Goal: Task Accomplishment & Management: Manage account settings

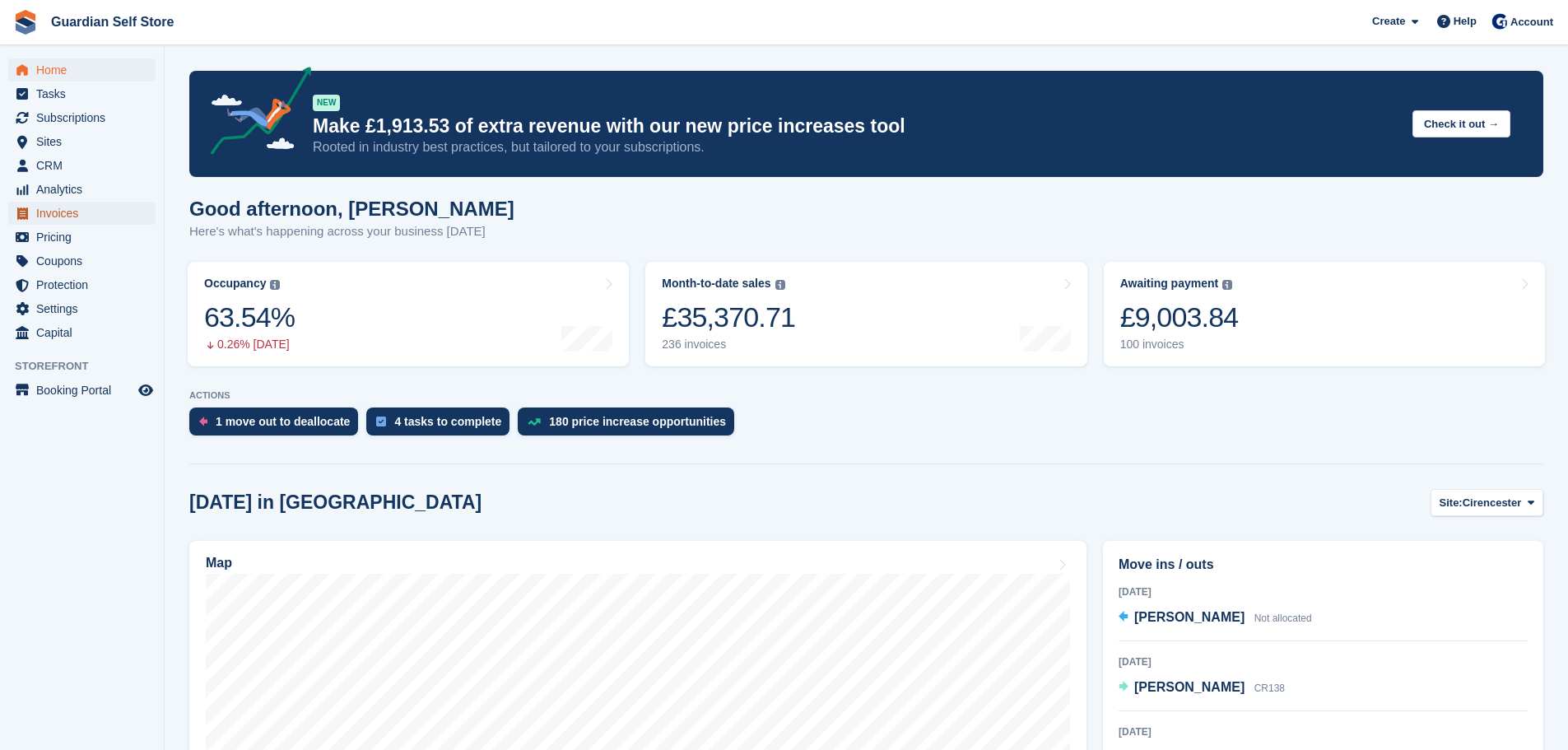
click at [49, 204] on span "Invoices" at bounding box center [85, 214] width 98 height 23
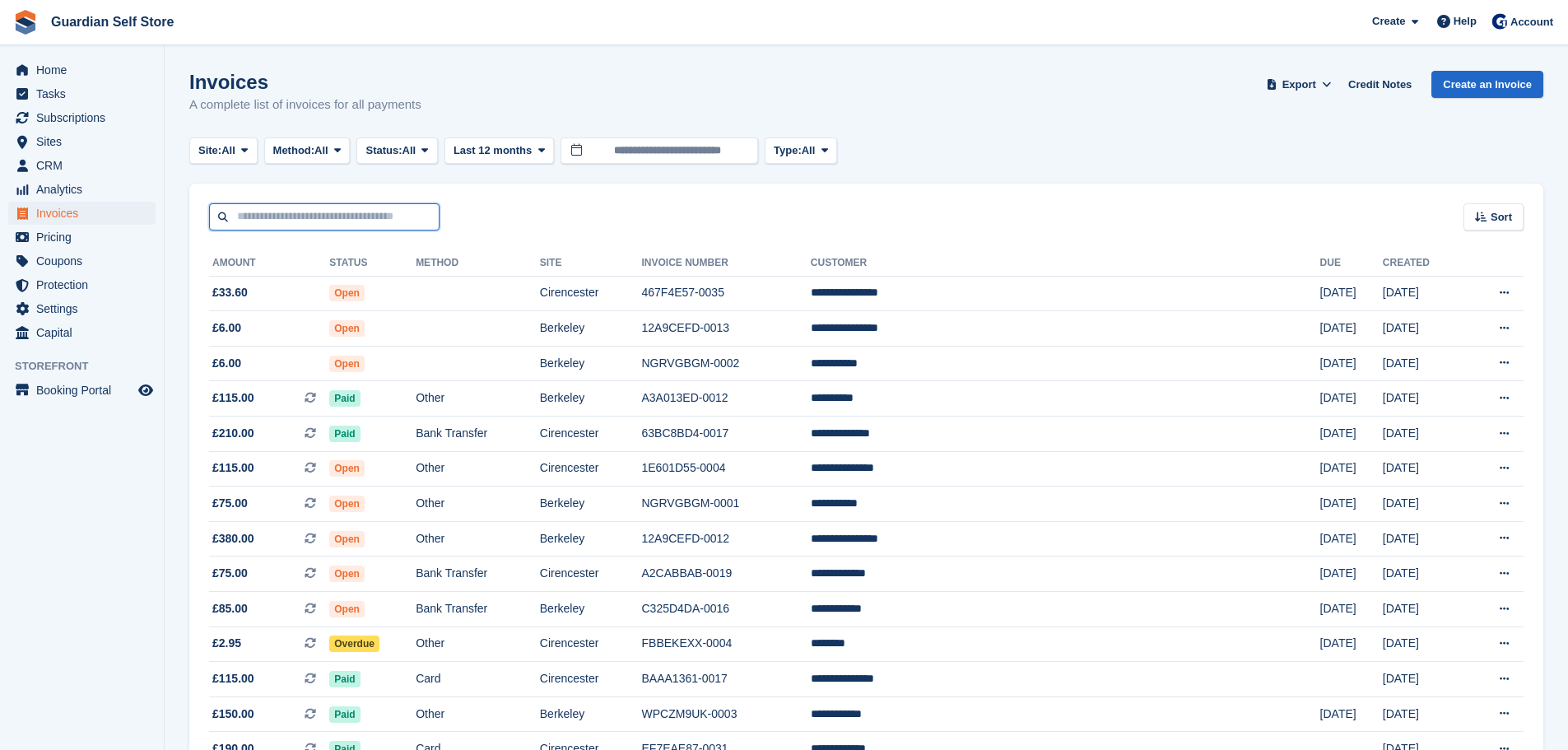
click at [277, 209] on input "text" at bounding box center [324, 217] width 230 height 27
type input "******"
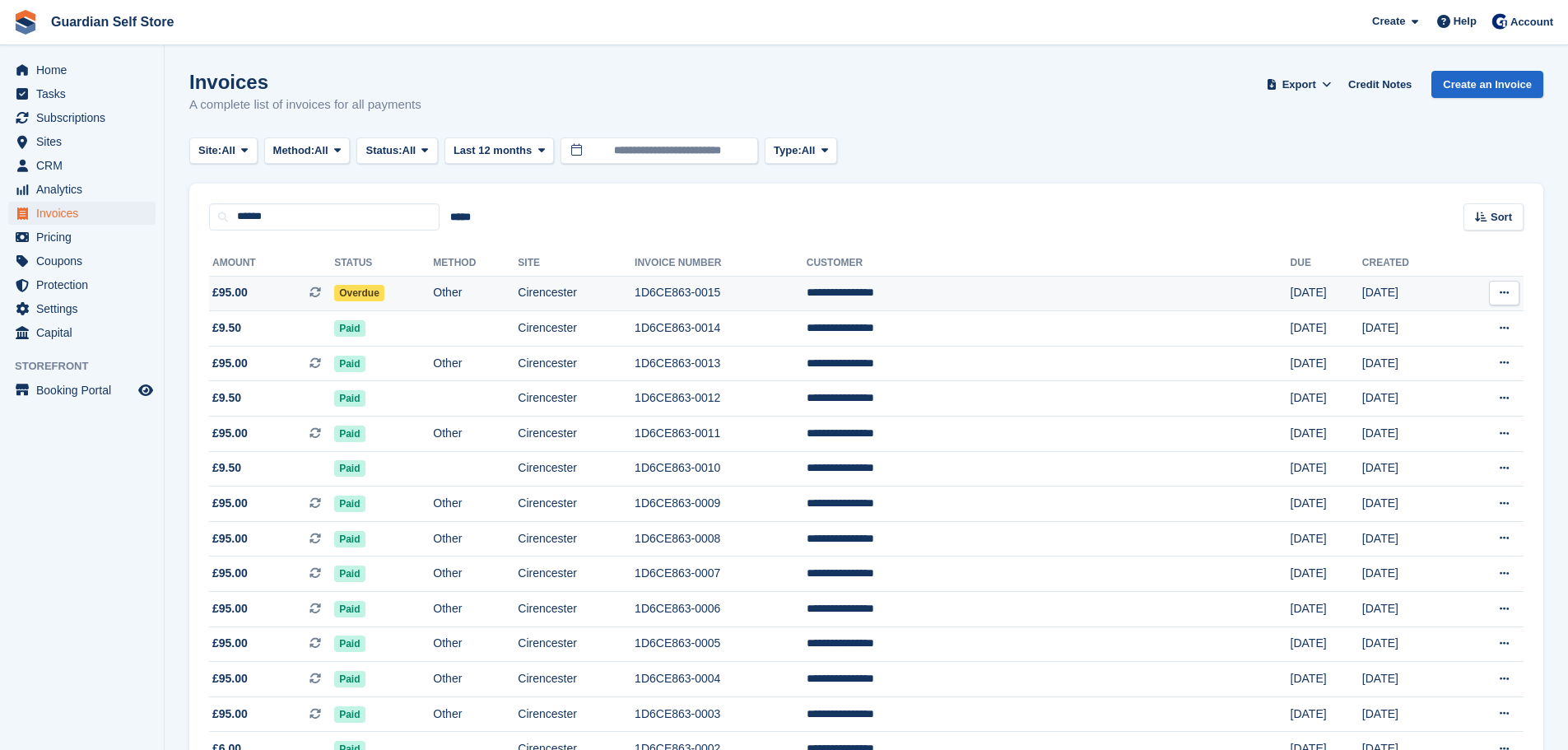
click at [290, 294] on span "£95.00 This is a recurring subscription invoice." at bounding box center [271, 293] width 125 height 18
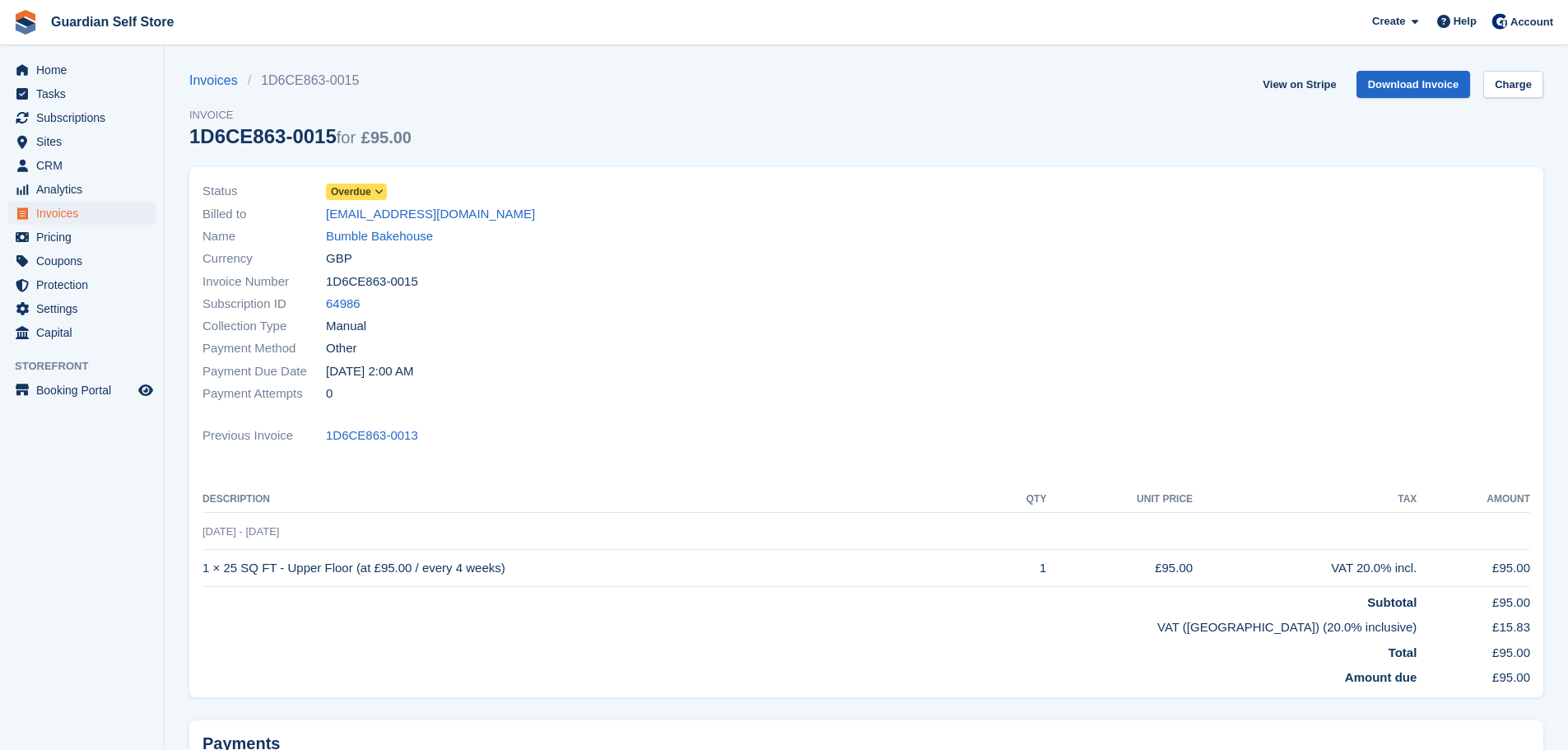
click at [353, 199] on span "Overdue" at bounding box center [350, 191] width 40 height 15
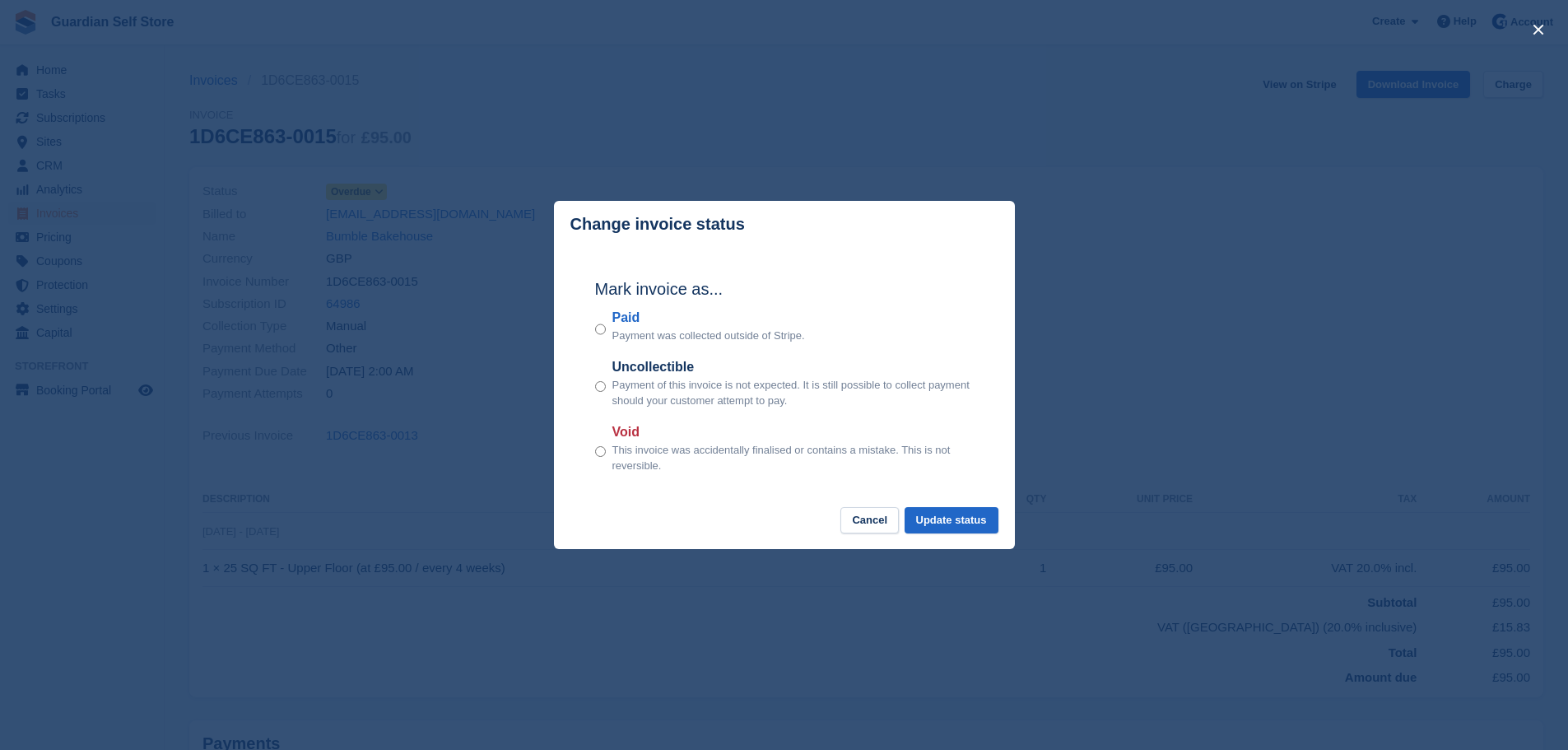
click at [635, 323] on label "Paid" at bounding box center [709, 318] width 193 height 20
click at [939, 510] on button "Update status" at bounding box center [952, 521] width 94 height 27
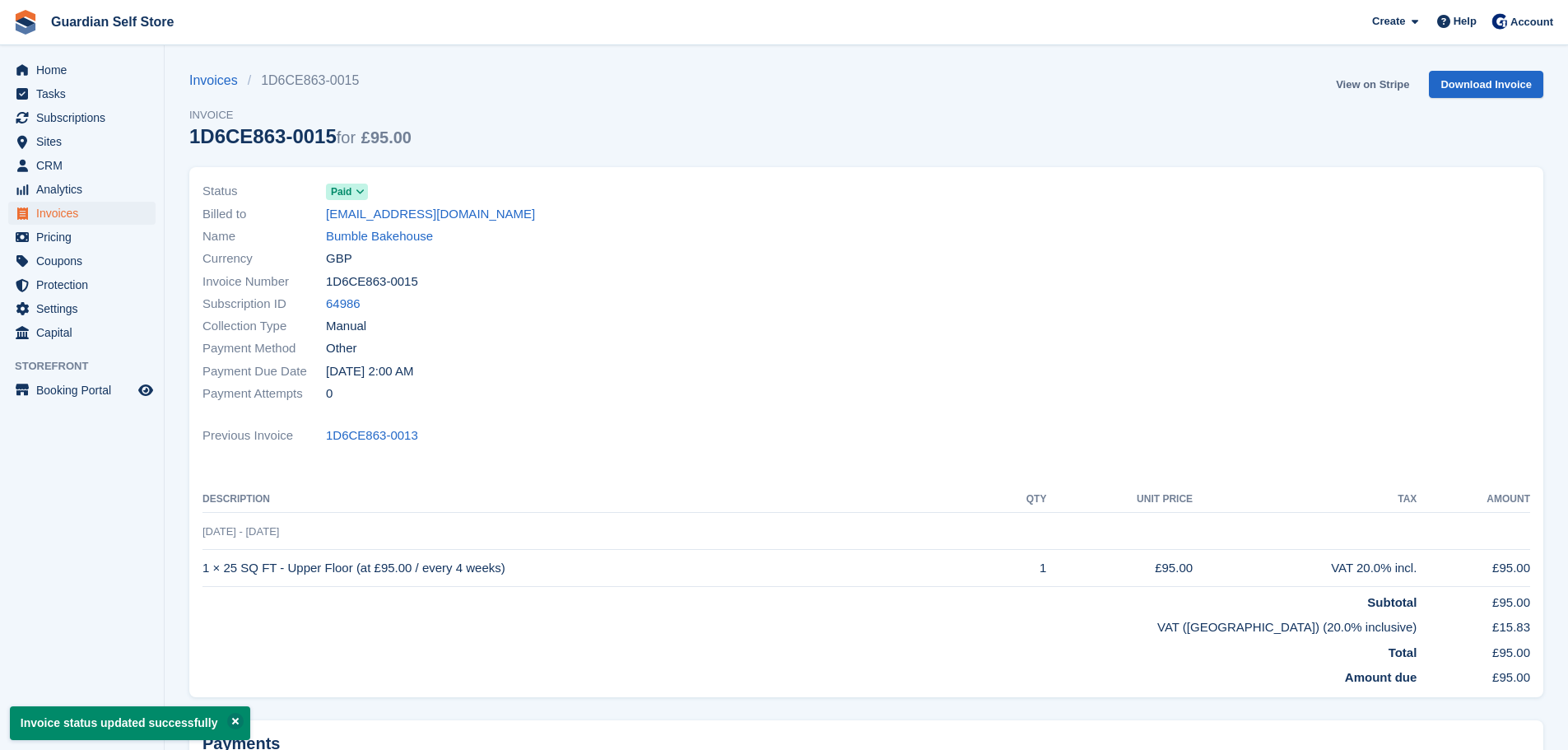
click at [1368, 84] on link "View on Stripe" at bounding box center [1372, 85] width 87 height 27
click at [360, 239] on link "Bumble Bakehouse" at bounding box center [379, 236] width 107 height 19
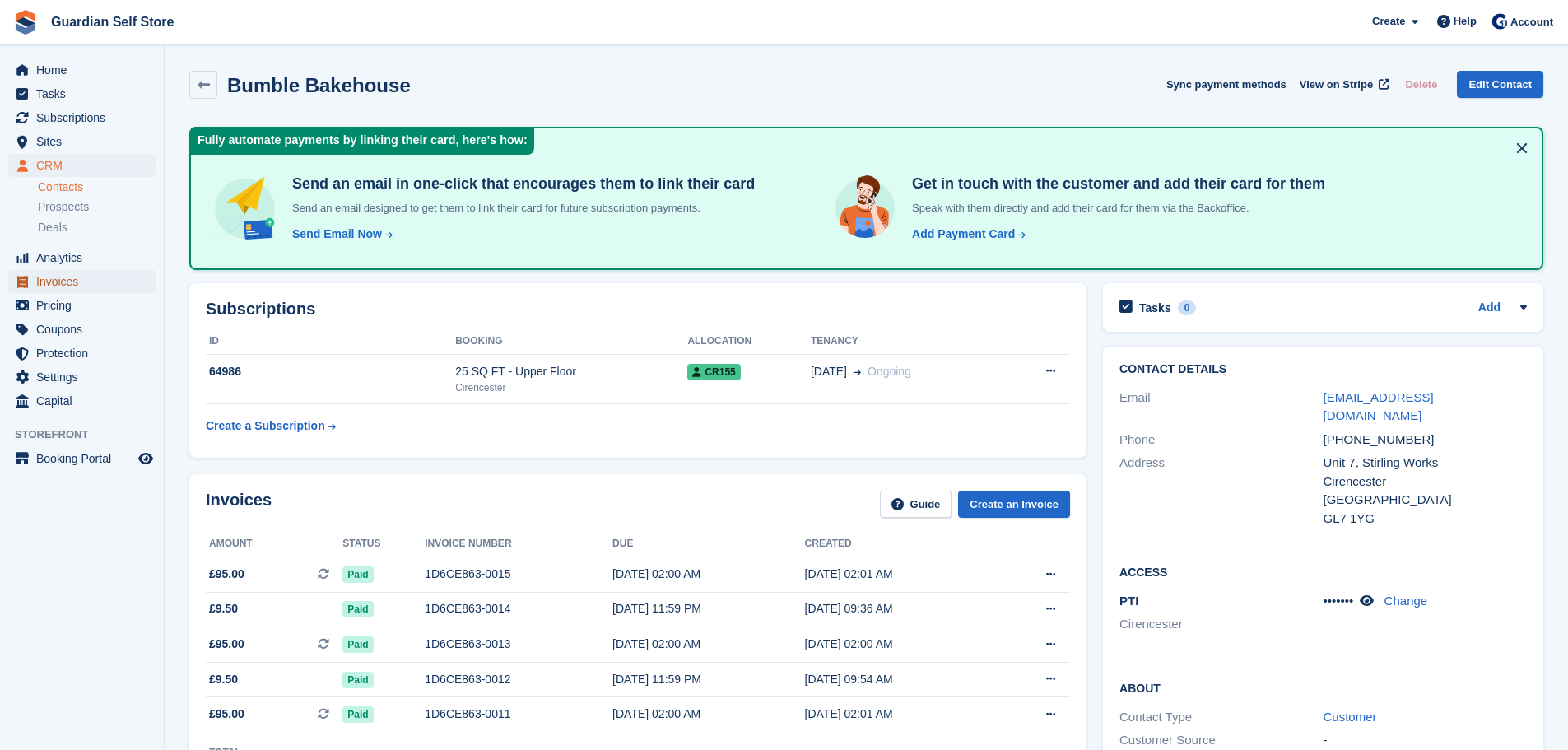
click at [52, 277] on span "Invoices" at bounding box center [85, 282] width 98 height 23
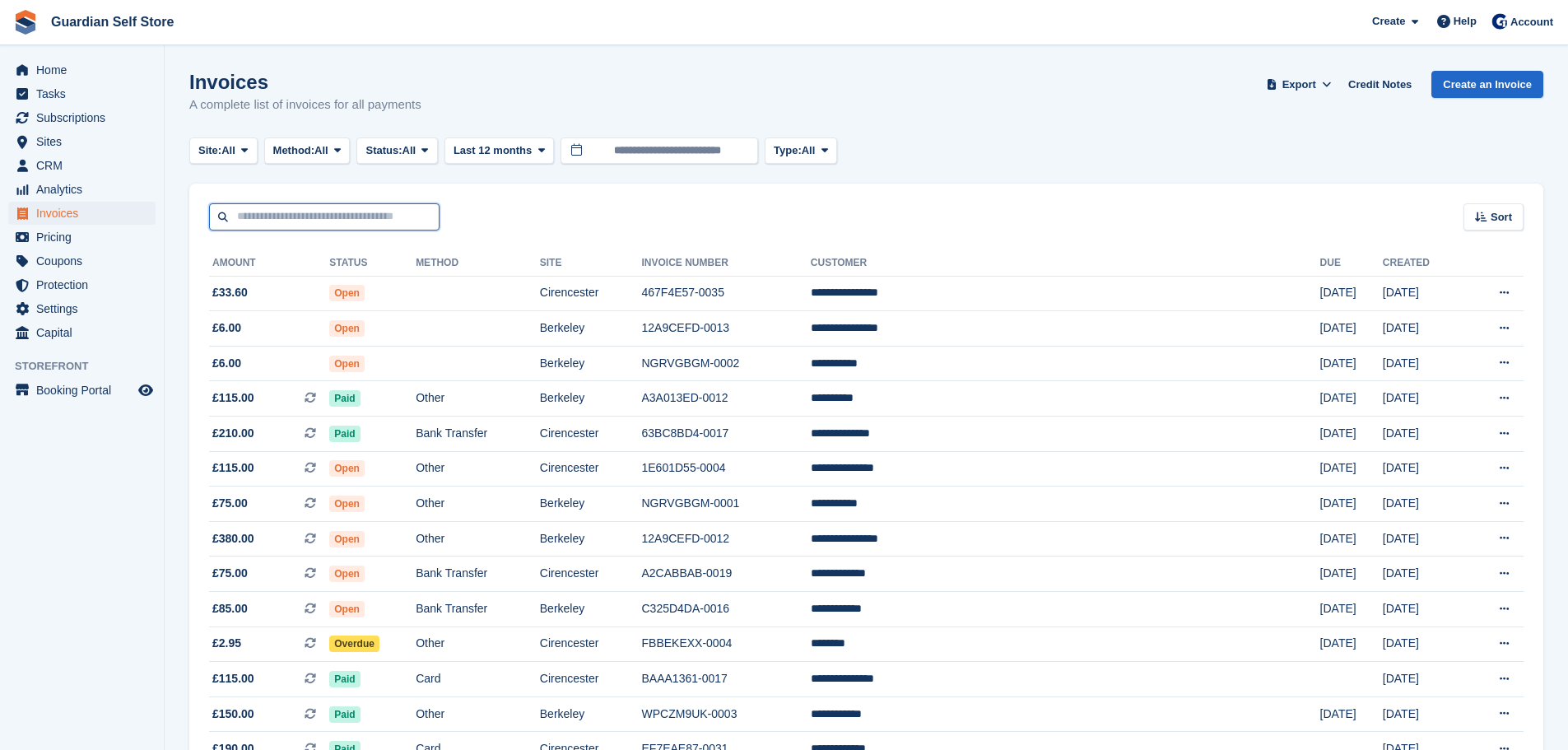
click at [268, 211] on input "text" at bounding box center [324, 217] width 230 height 27
type input "****"
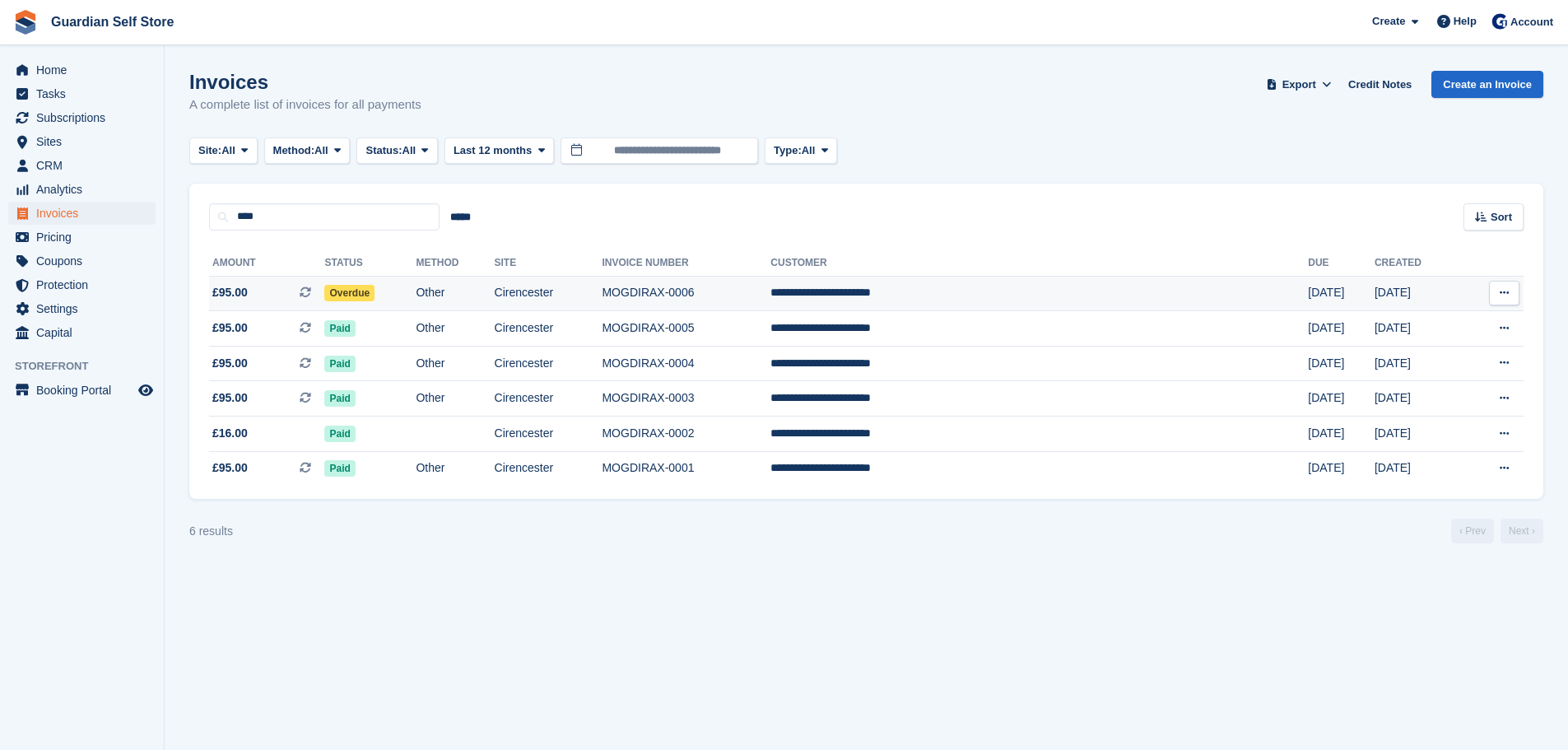
click at [277, 288] on span "£95.00 This is a recurring subscription invoice." at bounding box center [266, 293] width 115 height 18
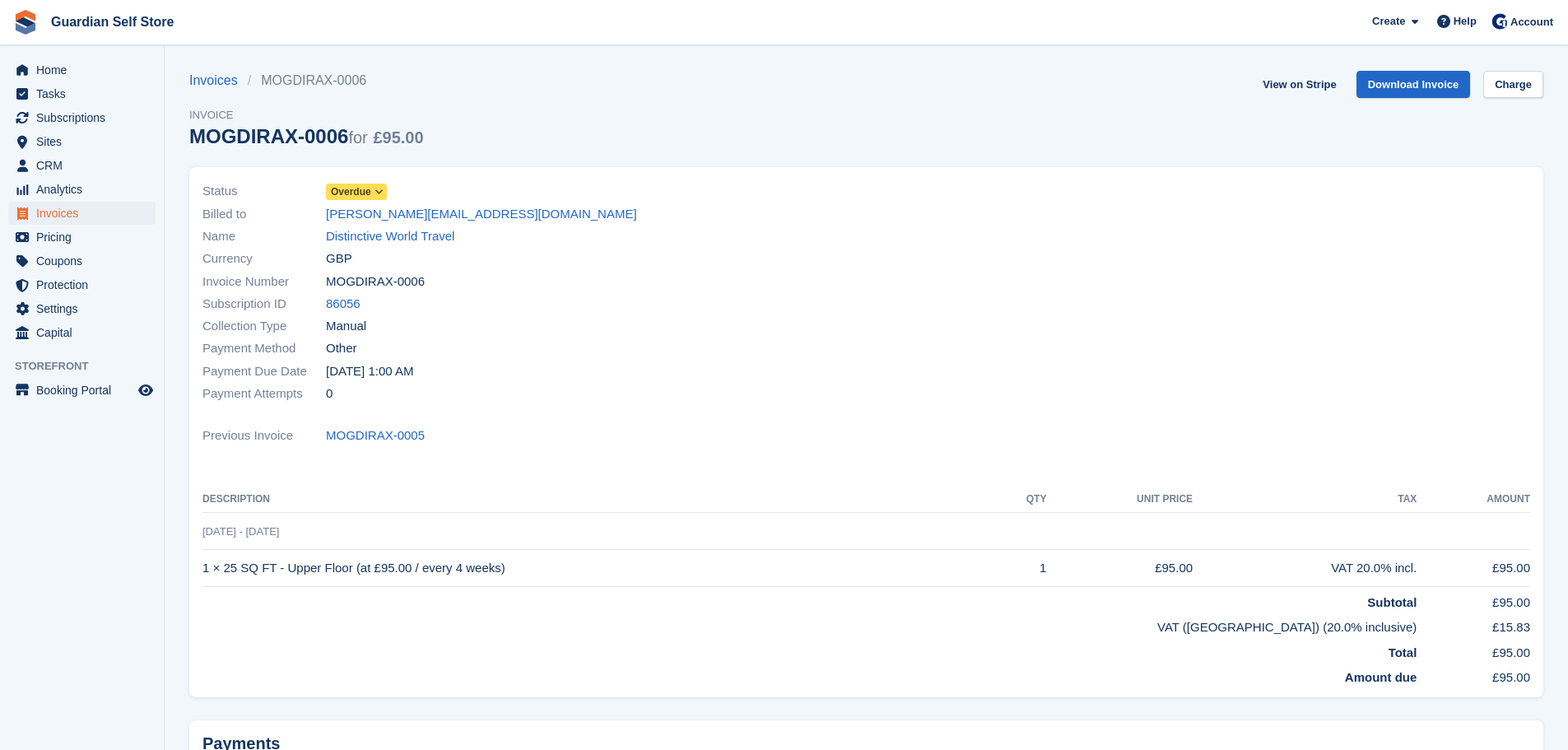
click at [362, 197] on span "Overdue" at bounding box center [350, 191] width 40 height 15
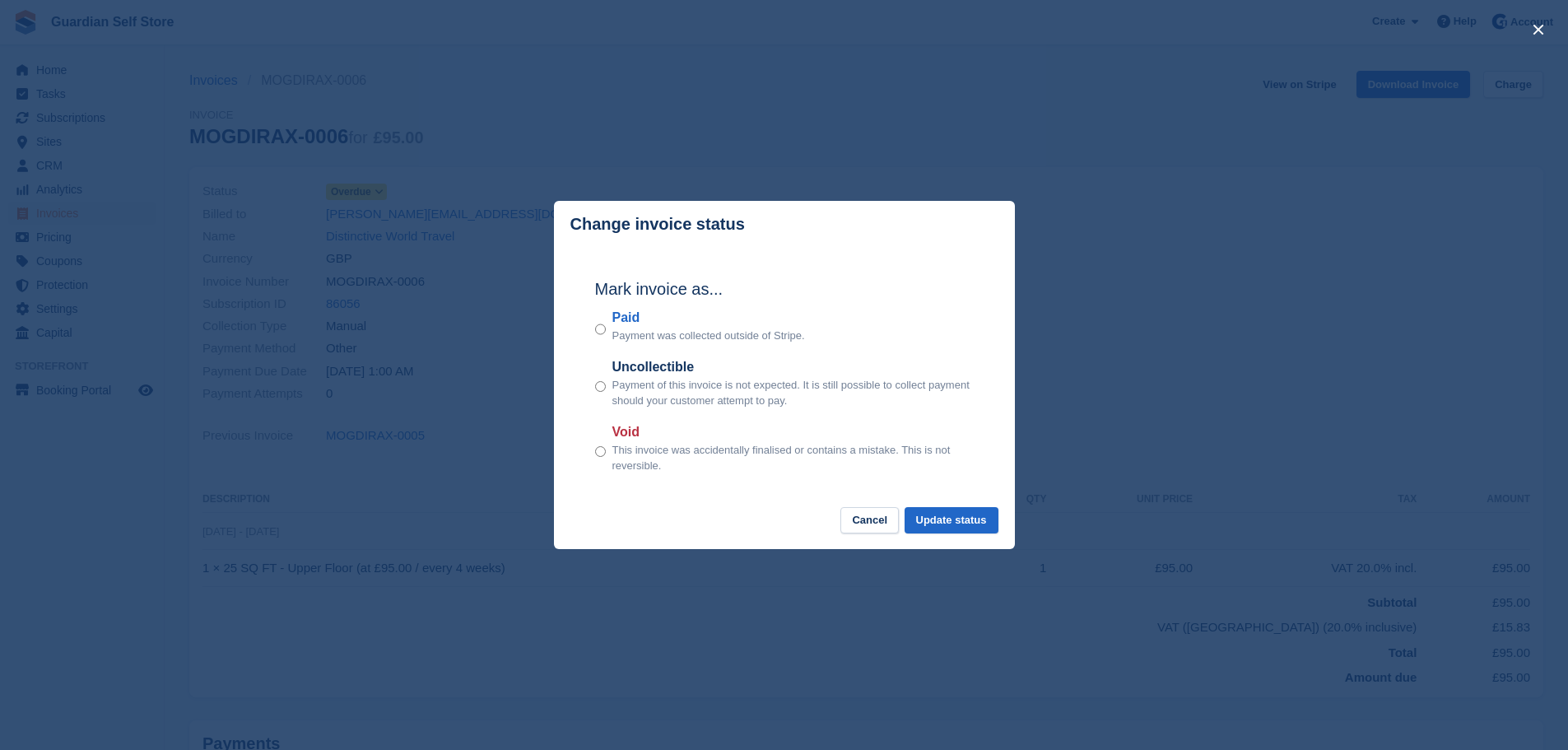
click at [629, 320] on label "Paid" at bounding box center [709, 318] width 193 height 20
click at [975, 518] on button "Update status" at bounding box center [952, 521] width 94 height 27
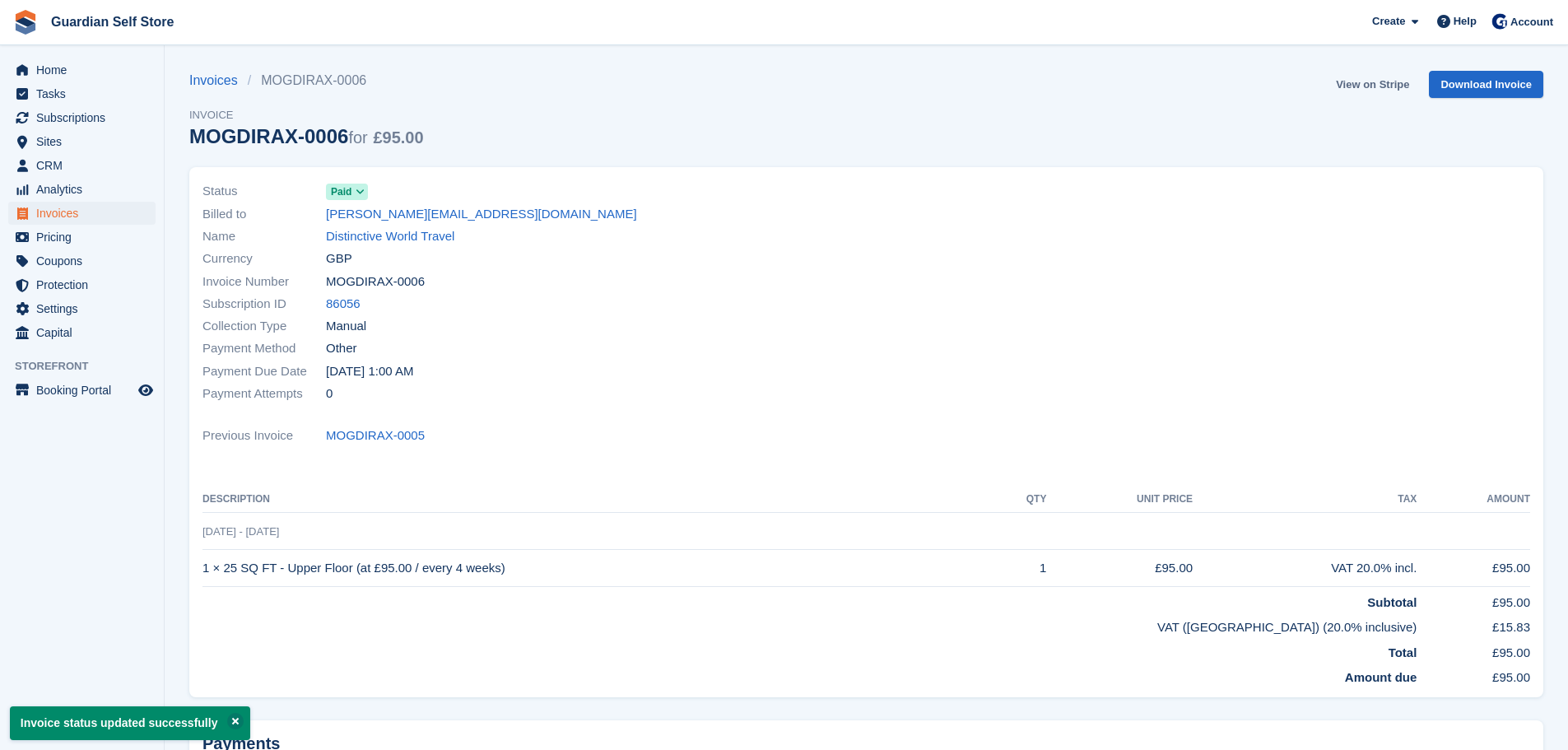
click at [1362, 85] on link "View on Stripe" at bounding box center [1372, 85] width 87 height 27
click at [109, 214] on span "Invoices" at bounding box center [85, 214] width 98 height 23
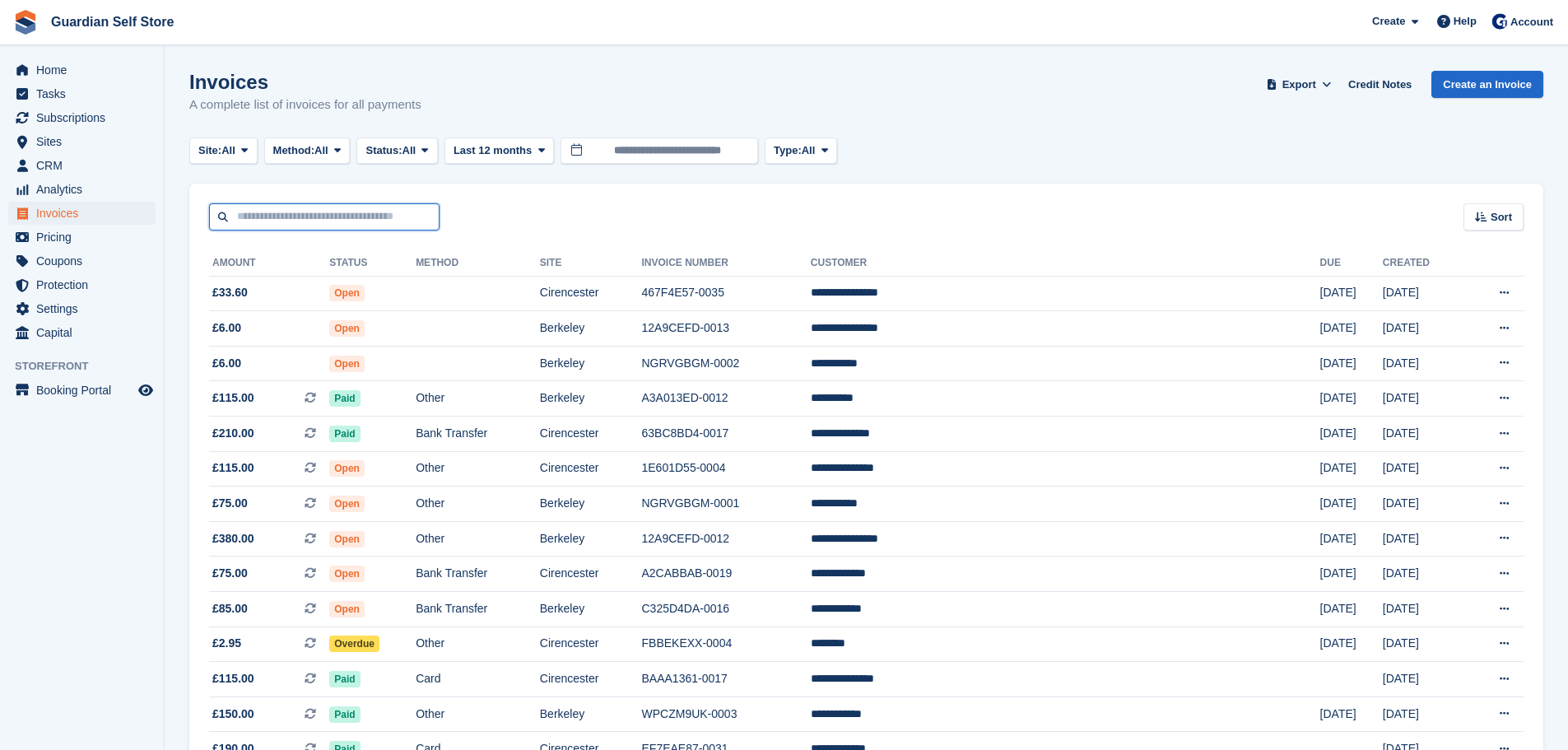
click at [337, 219] on input "text" at bounding box center [324, 217] width 230 height 27
type input "****"
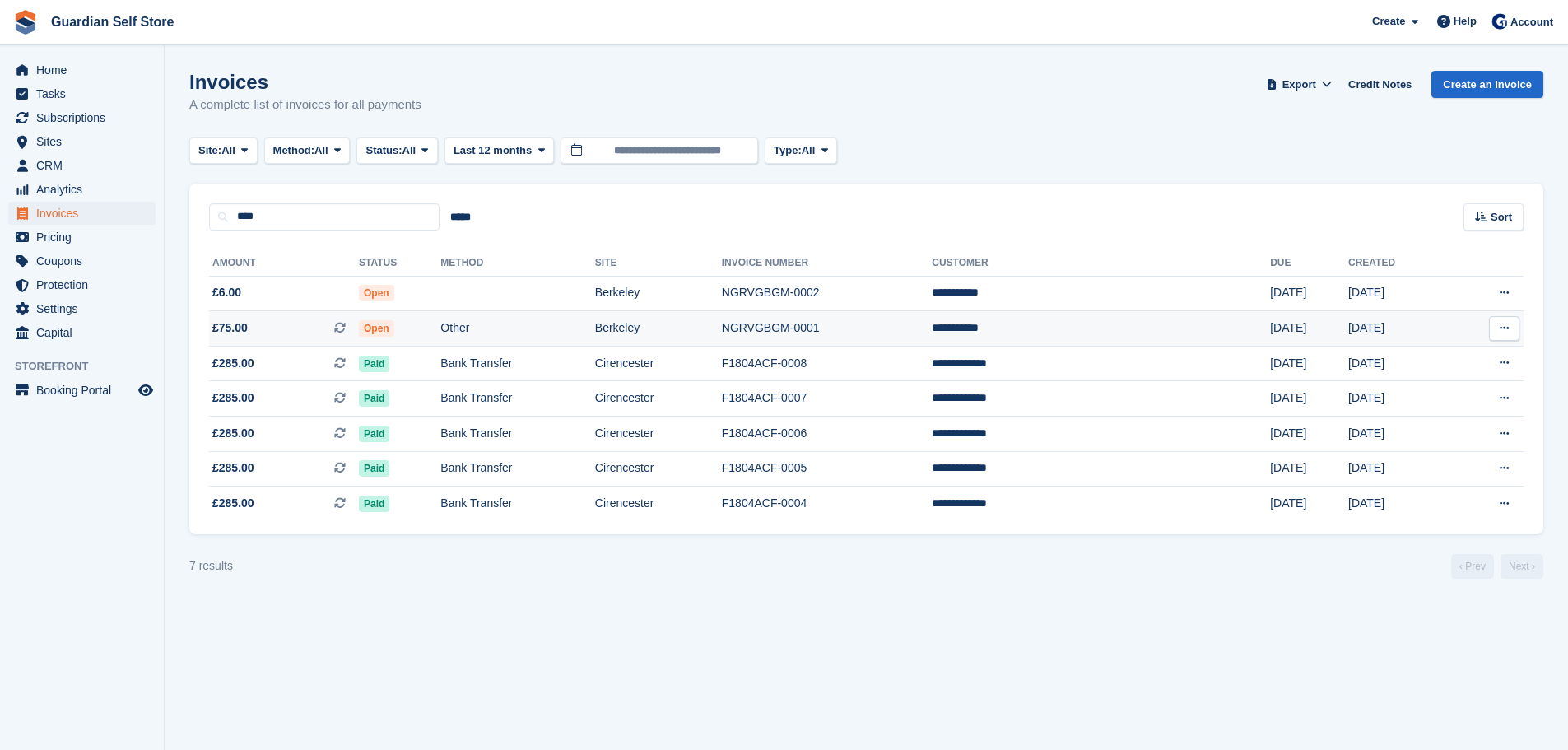
click at [276, 329] on span "£75.00 This is a recurring subscription invoice." at bounding box center [284, 329] width 150 height 18
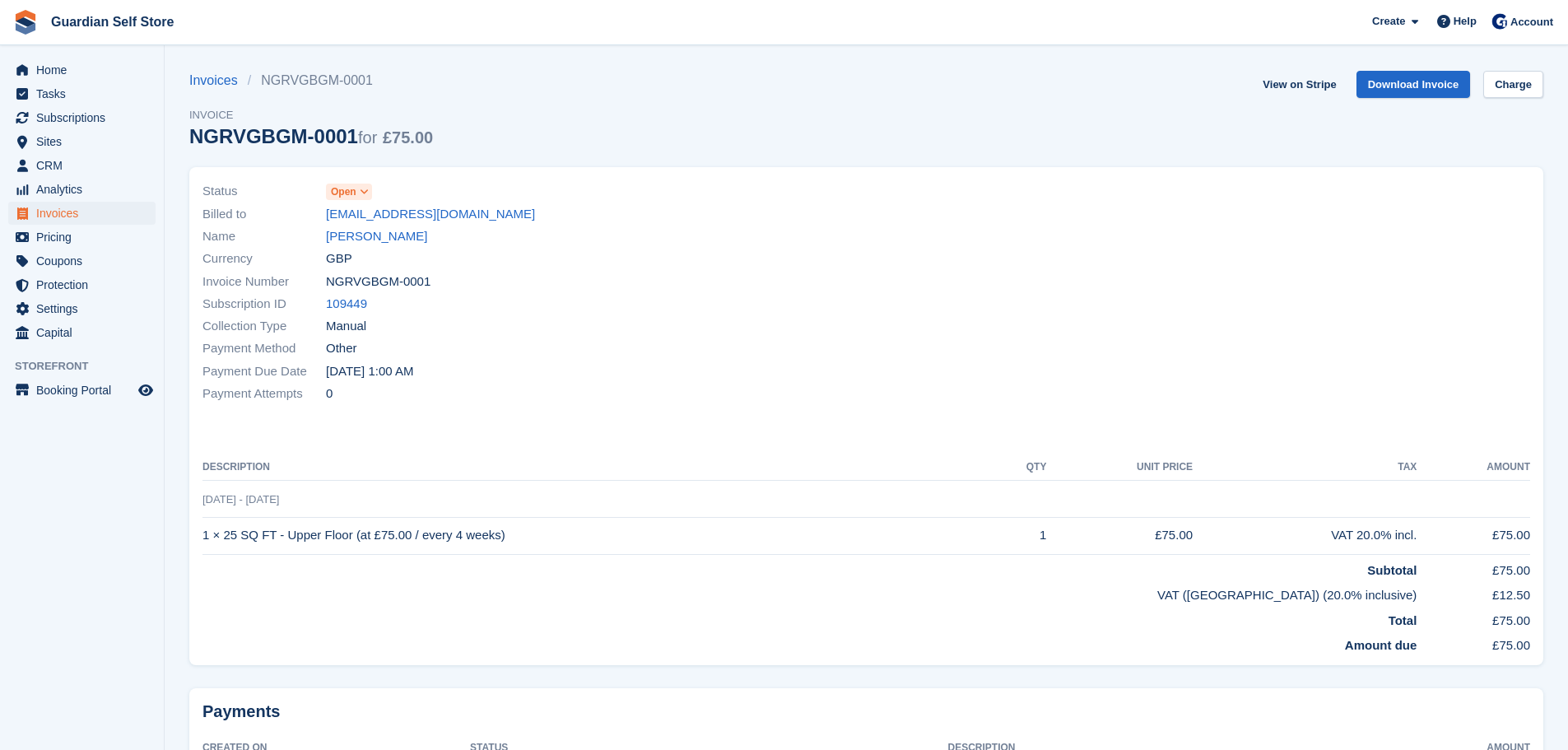
click at [339, 192] on span "Open" at bounding box center [343, 191] width 25 height 15
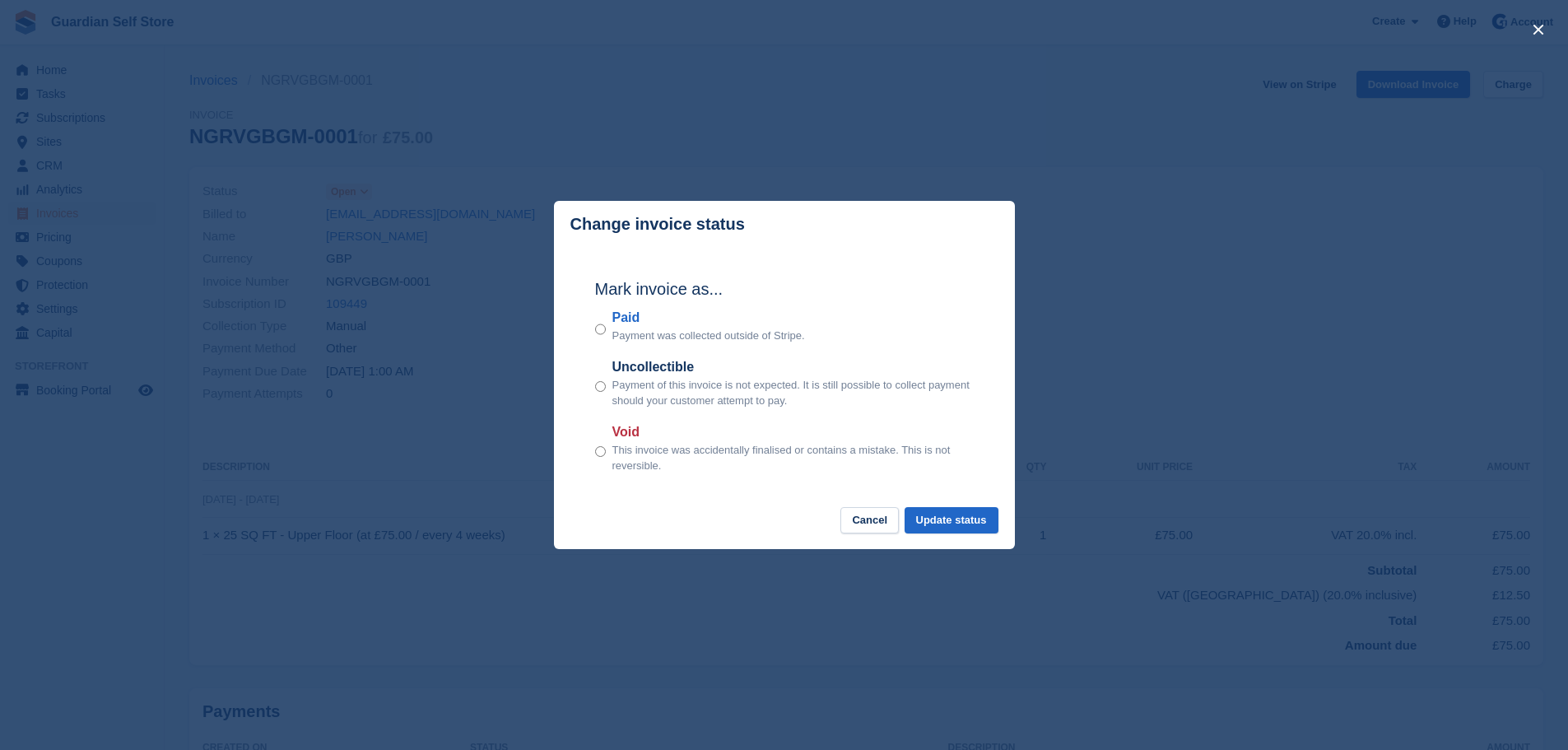
click at [625, 314] on label "Paid" at bounding box center [709, 318] width 193 height 20
click at [973, 520] on button "Update status" at bounding box center [952, 521] width 94 height 27
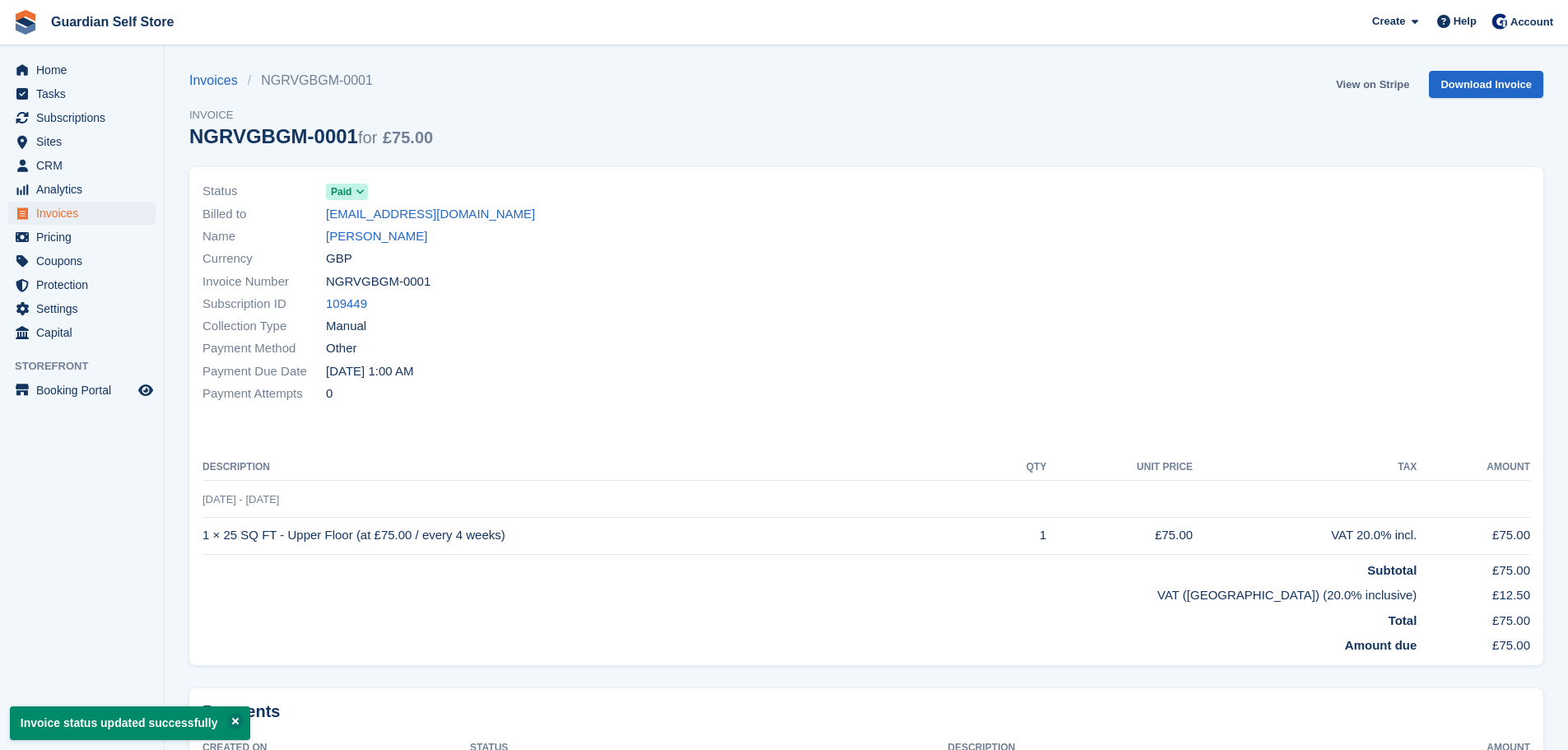
click at [1391, 77] on link "View on Stripe" at bounding box center [1372, 85] width 87 height 27
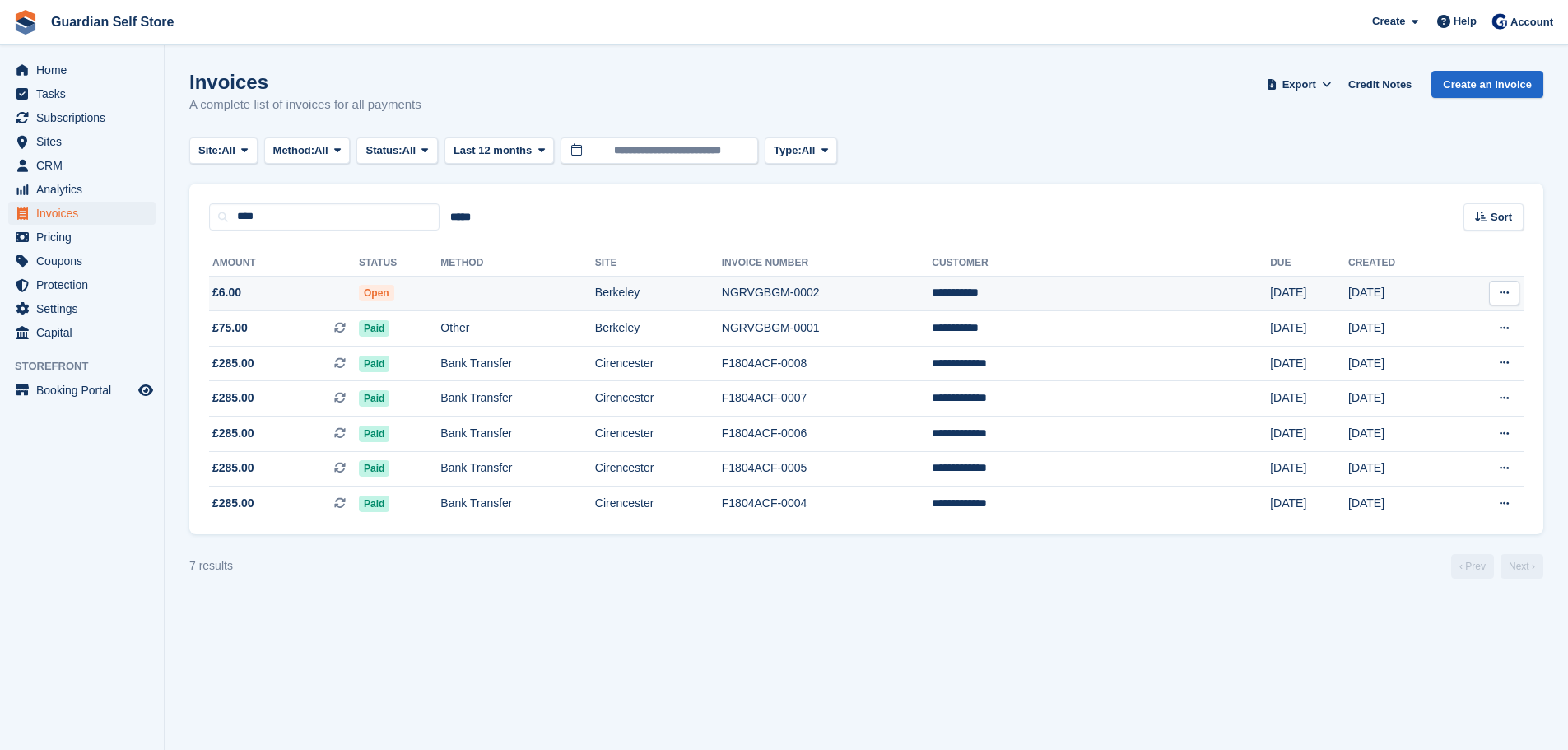
click at [346, 296] on span "£6.00" at bounding box center [284, 293] width 150 height 18
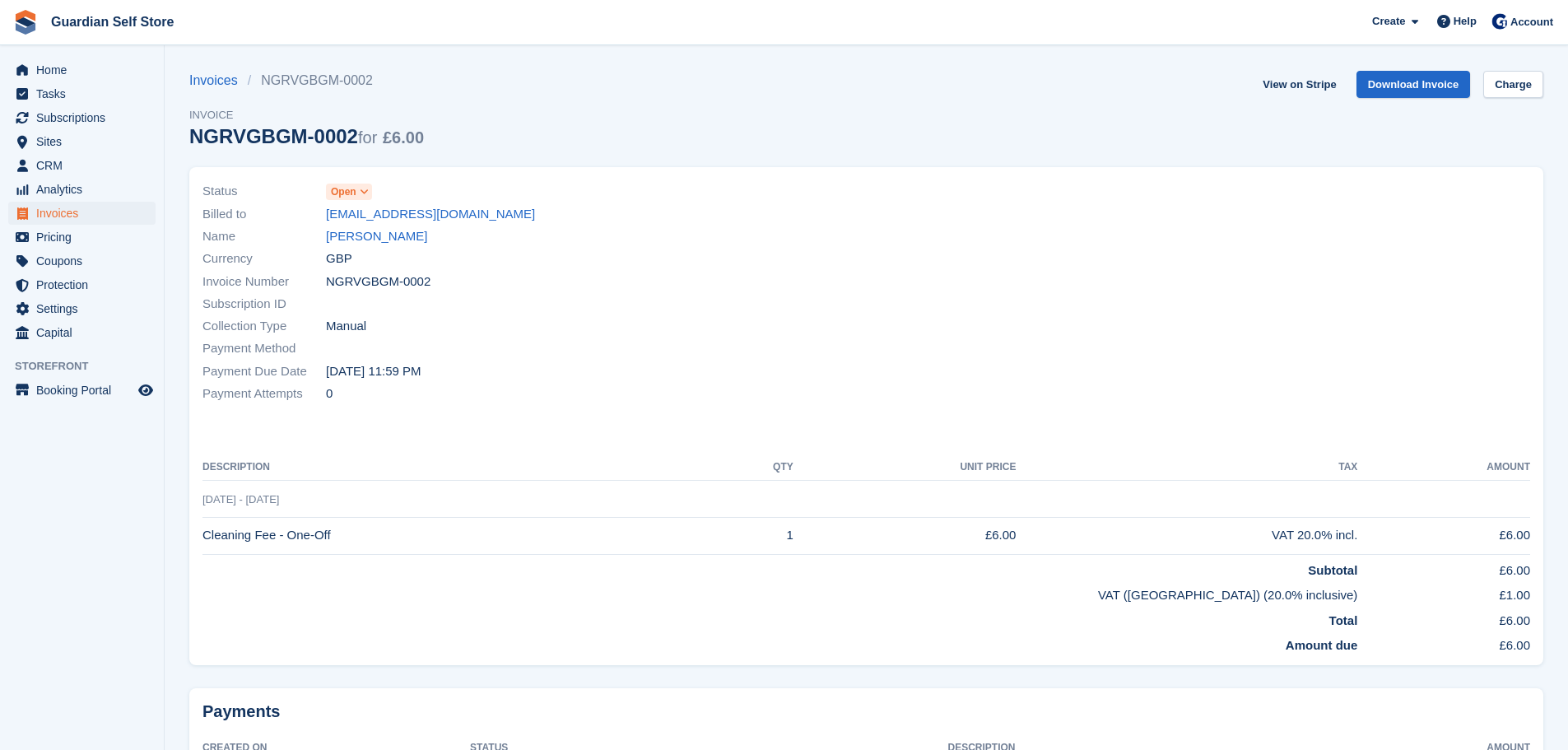
click at [346, 193] on span "Open" at bounding box center [343, 191] width 25 height 15
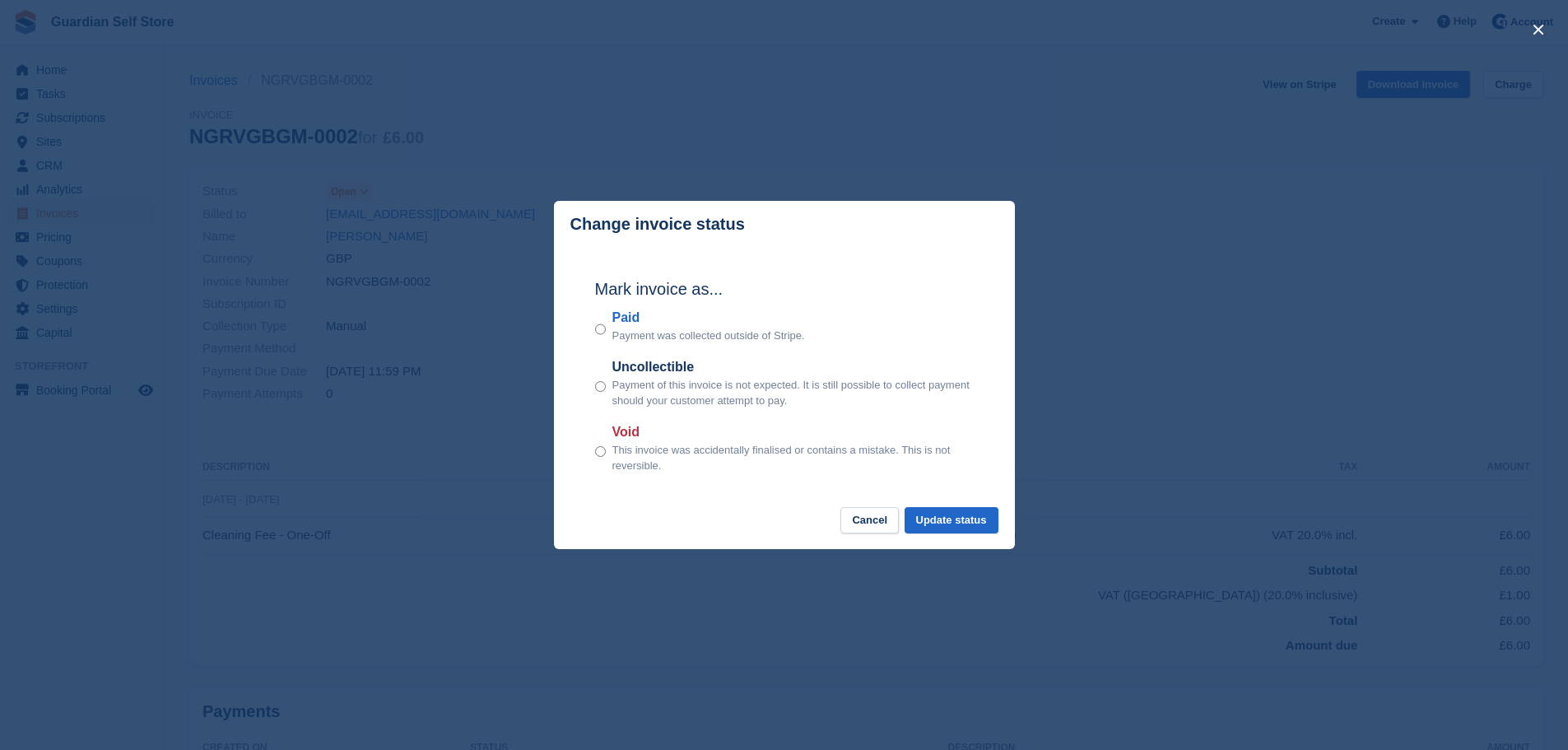
click at [615, 320] on label "Paid" at bounding box center [709, 318] width 193 height 20
click at [948, 513] on button "Update status" at bounding box center [952, 521] width 94 height 27
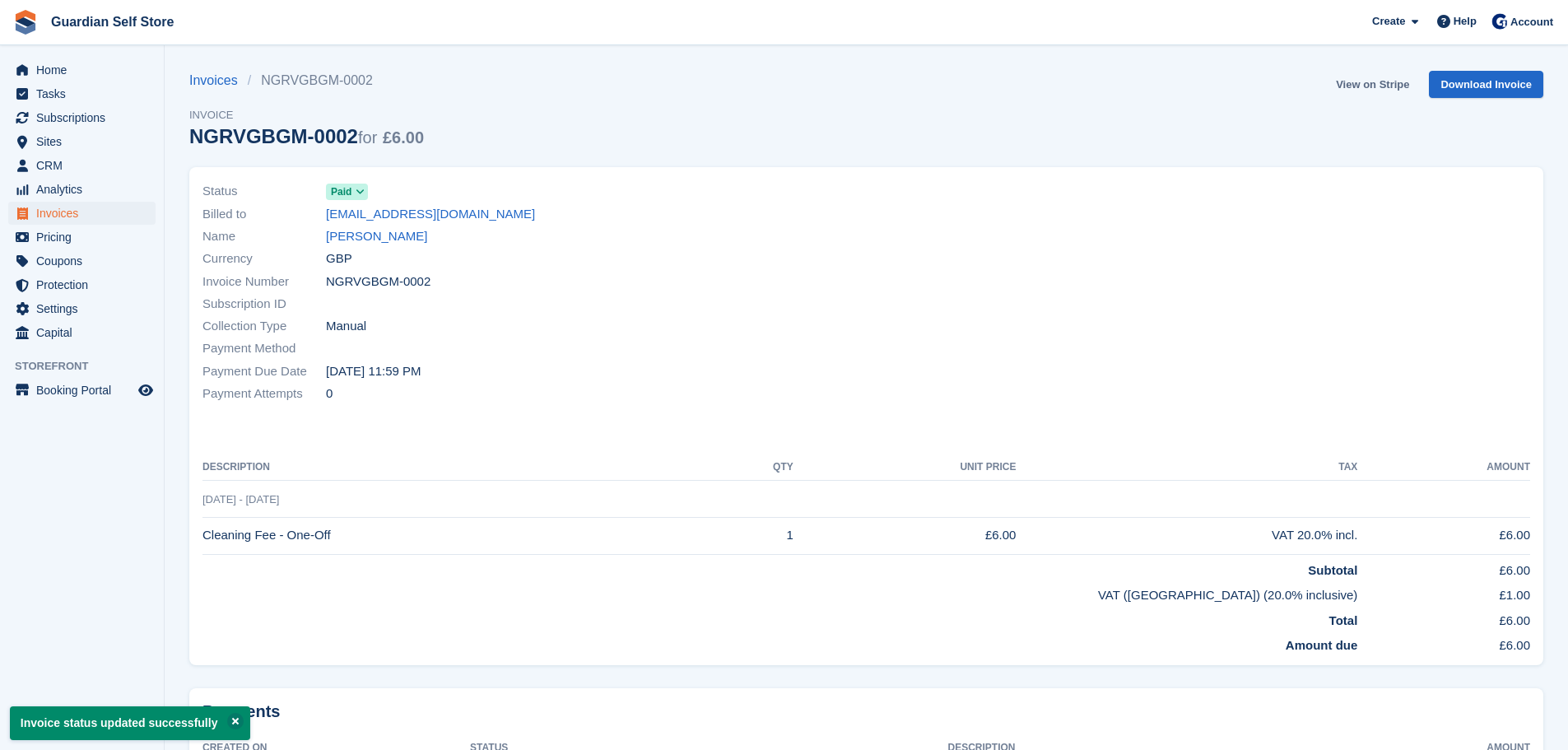
click at [1356, 87] on link "View on Stripe" at bounding box center [1372, 85] width 87 height 27
click at [98, 216] on span "Invoices" at bounding box center [85, 214] width 98 height 23
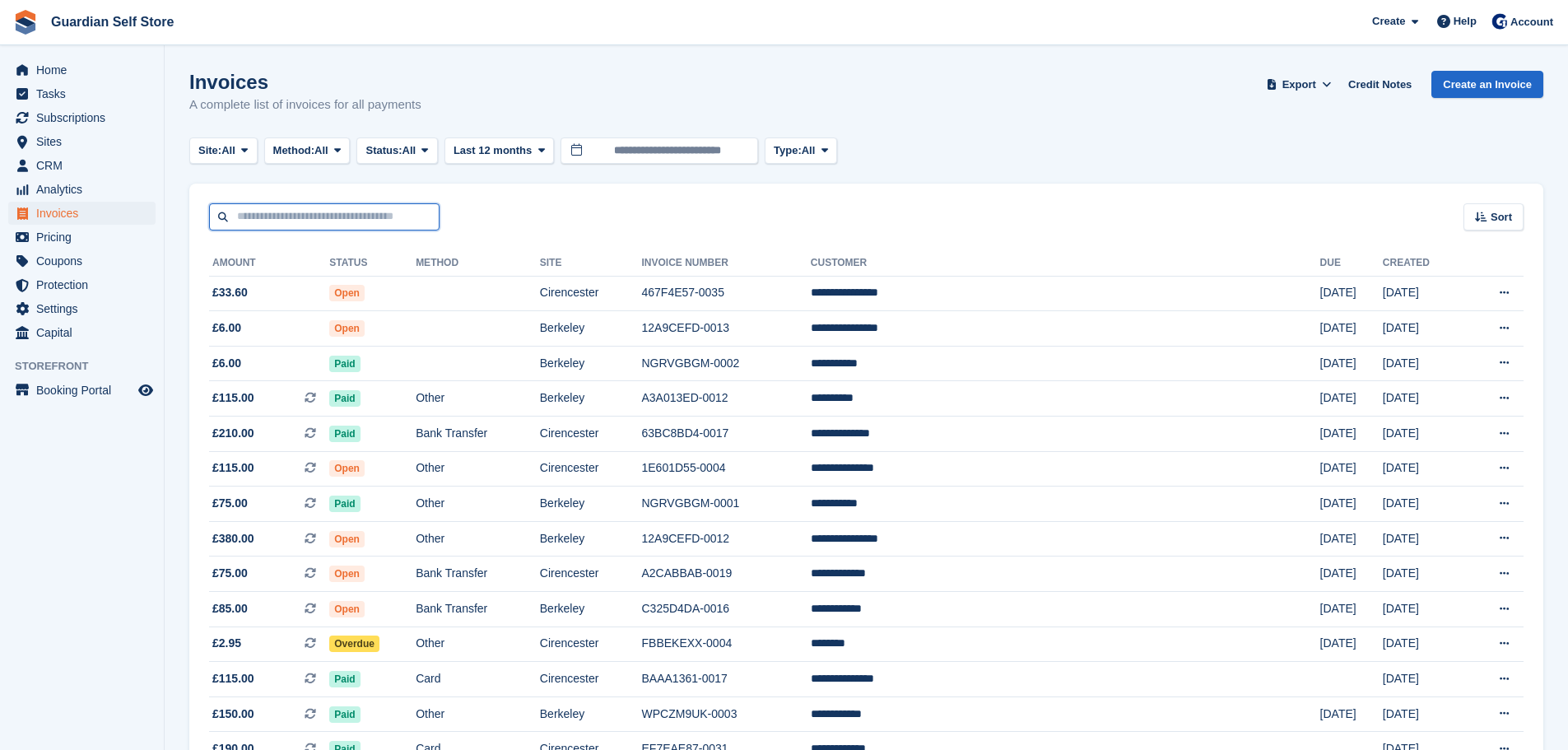
click at [335, 209] on input "text" at bounding box center [324, 217] width 230 height 27
type input "*****"
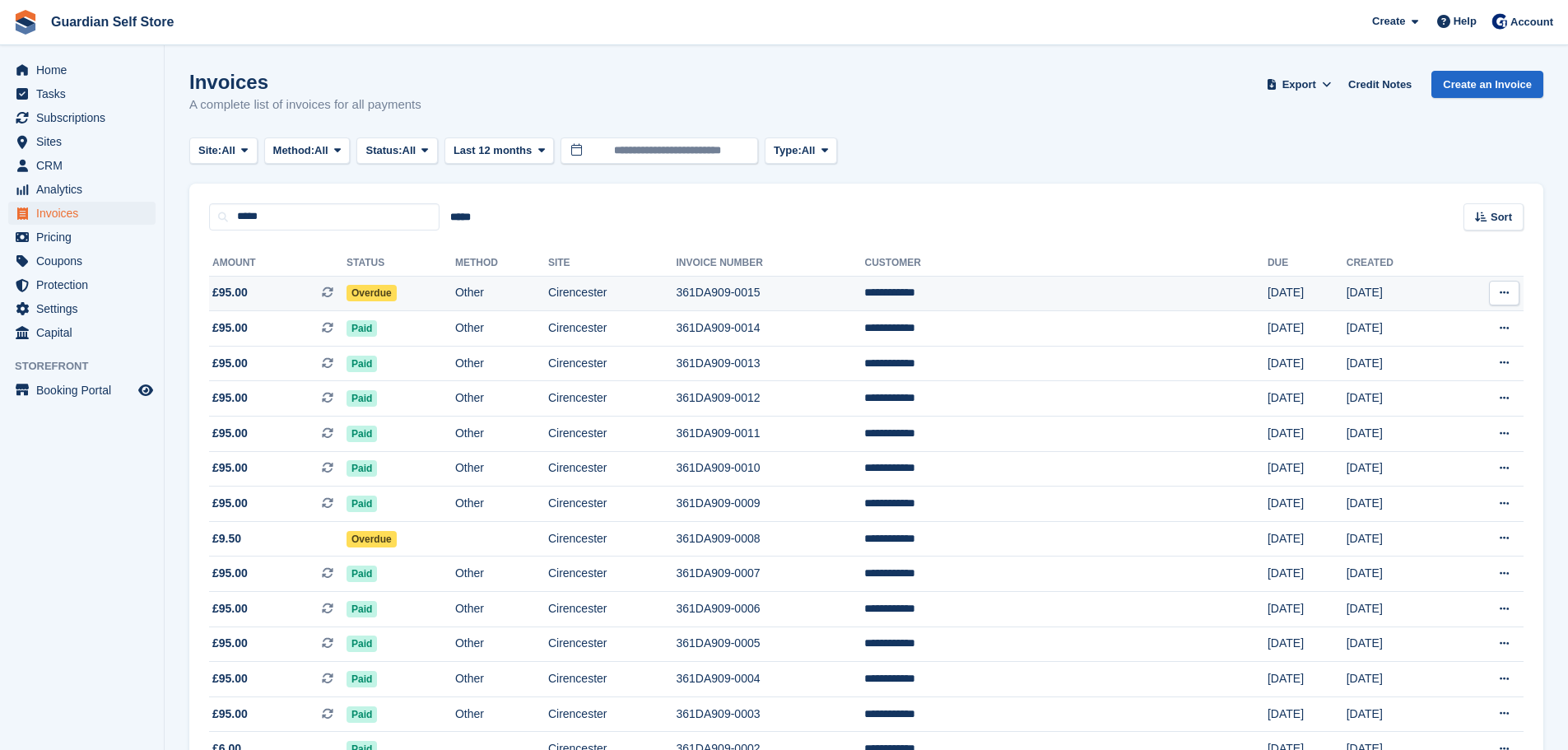
click at [290, 291] on span "£95.00 This is a recurring subscription invoice." at bounding box center [277, 293] width 137 height 18
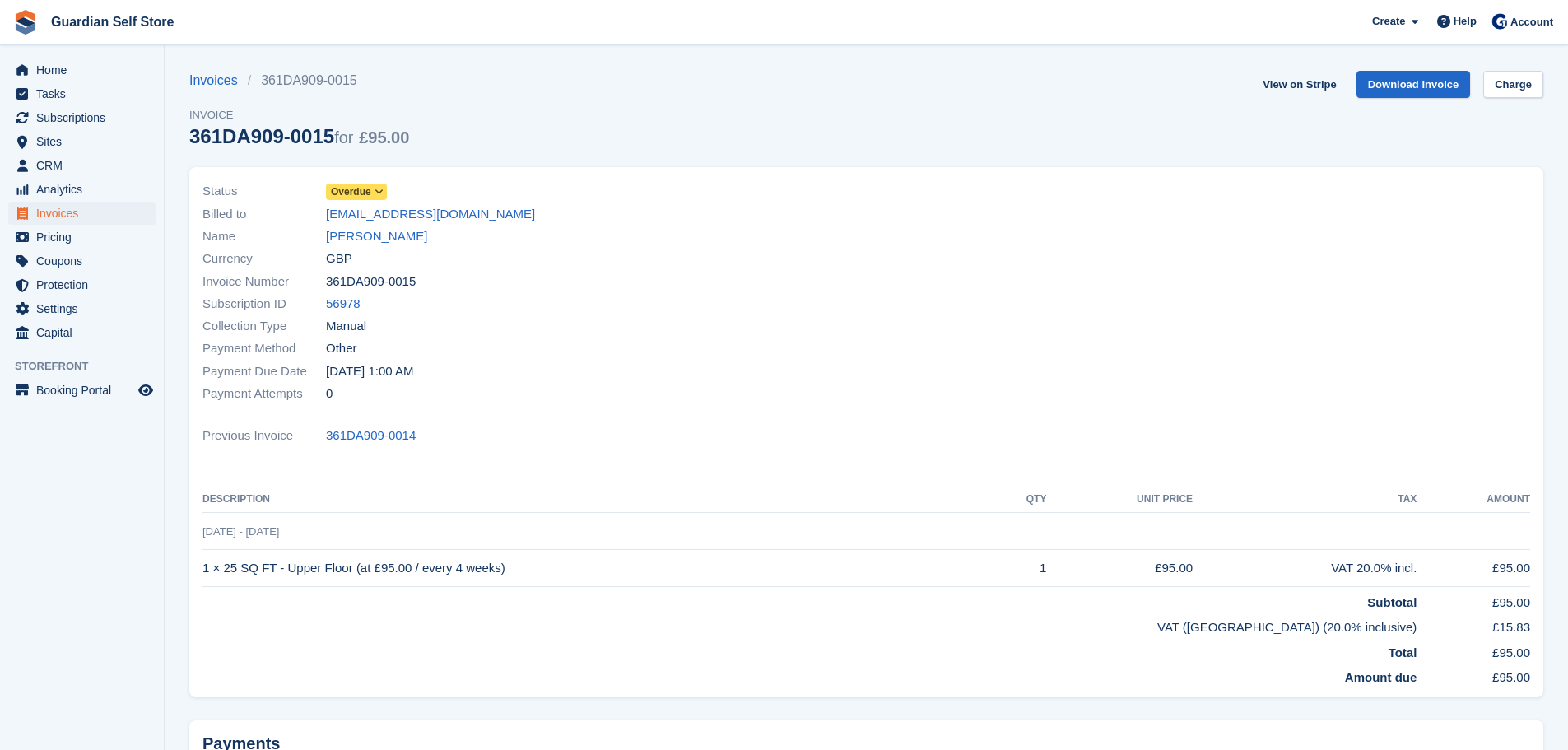
click at [367, 195] on span "Overdue" at bounding box center [350, 191] width 40 height 15
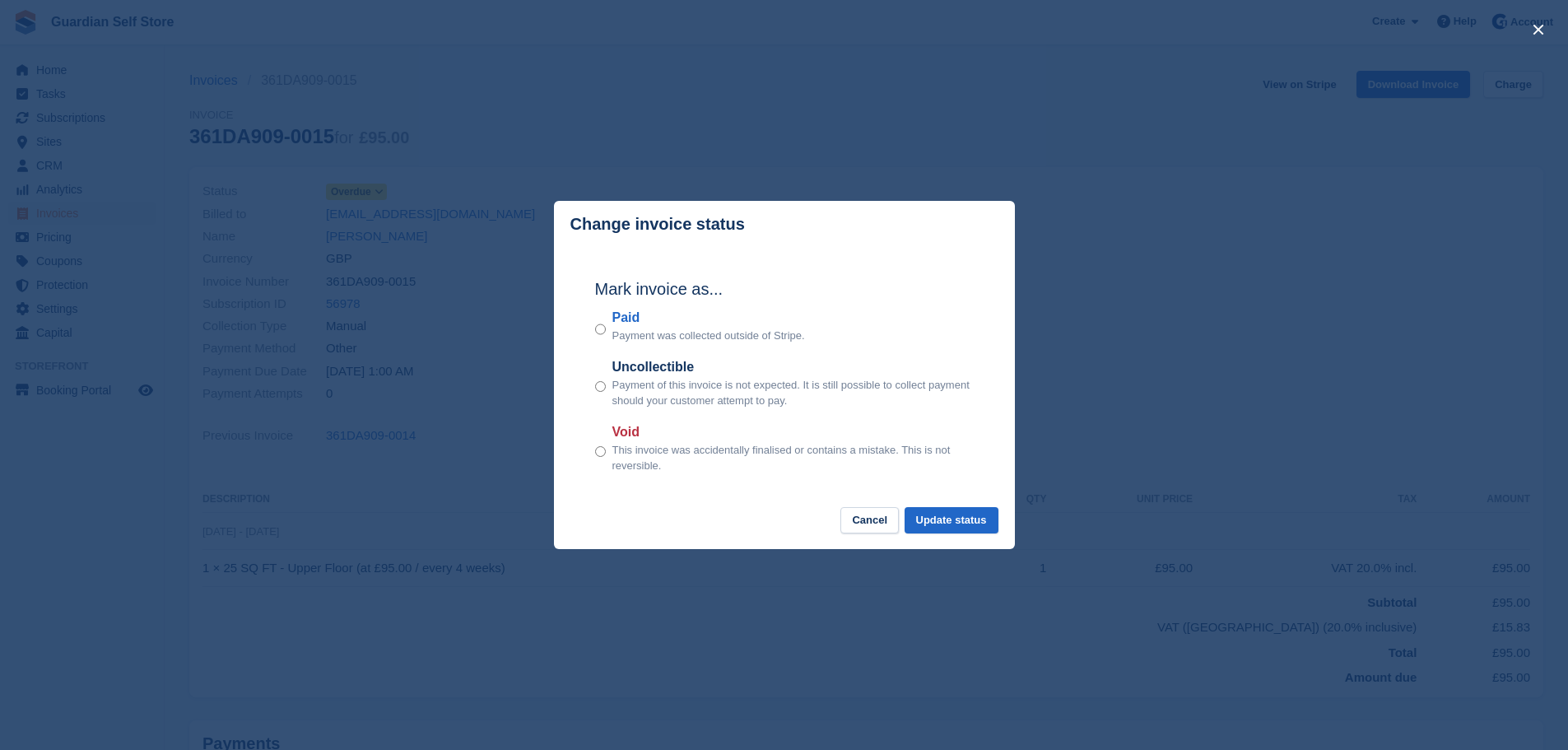
click at [629, 326] on label "Paid" at bounding box center [709, 318] width 193 height 20
click at [969, 523] on button "Update status" at bounding box center [952, 521] width 94 height 27
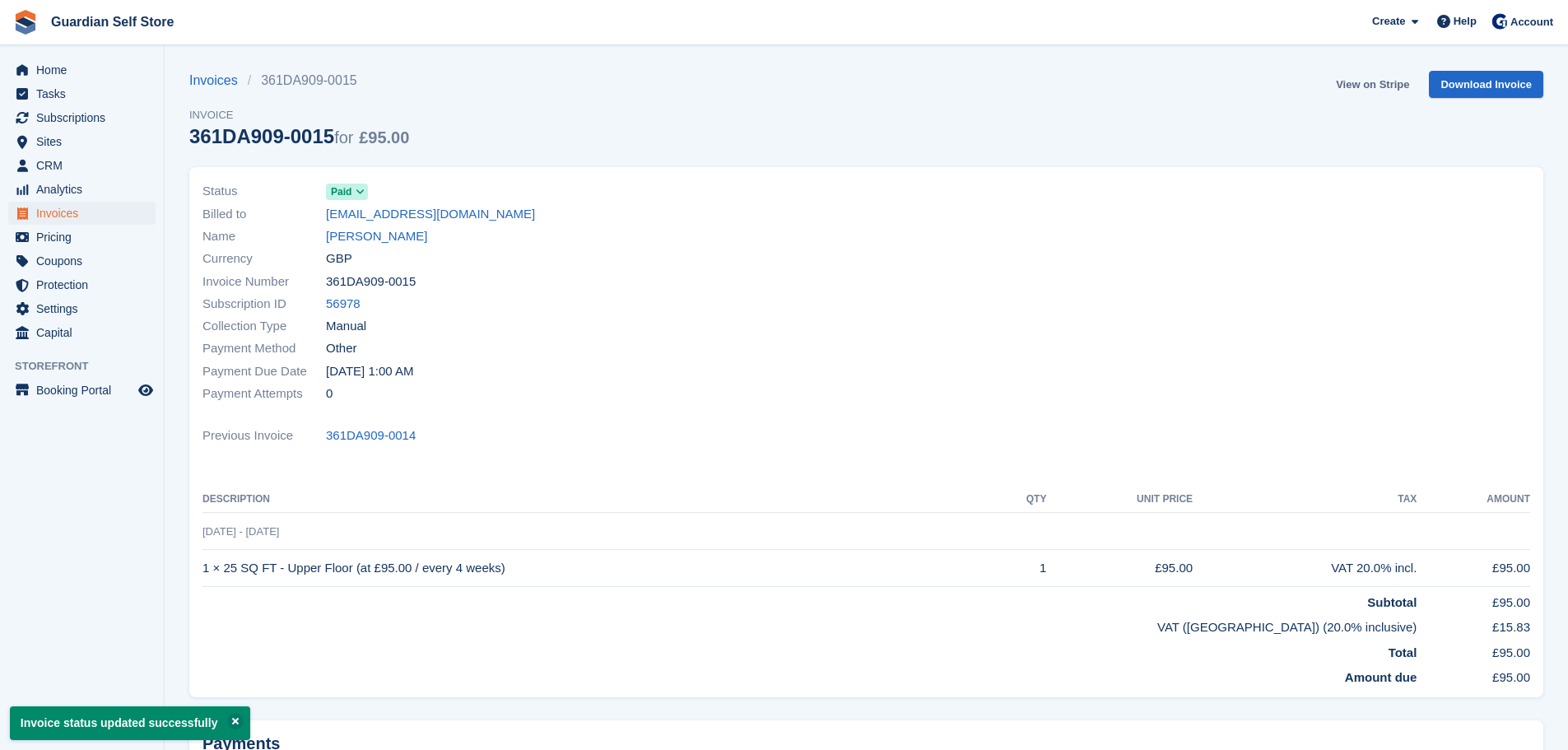
click at [1363, 82] on link "View on Stripe" at bounding box center [1372, 85] width 87 height 27
click at [40, 68] on span "Home" at bounding box center [85, 70] width 98 height 23
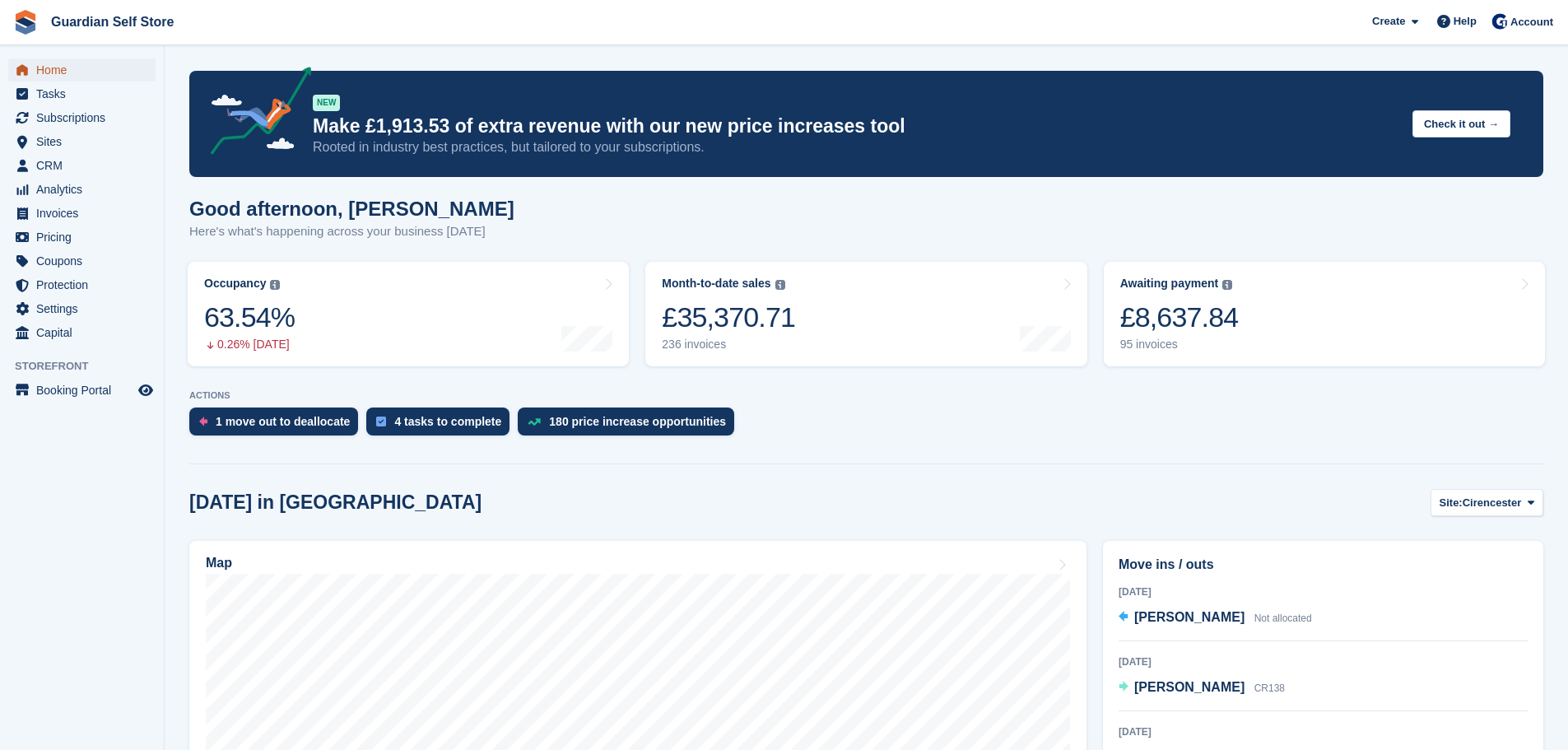
click at [63, 74] on span "Home" at bounding box center [85, 70] width 98 height 23
